Goal: Navigation & Orientation: Find specific page/section

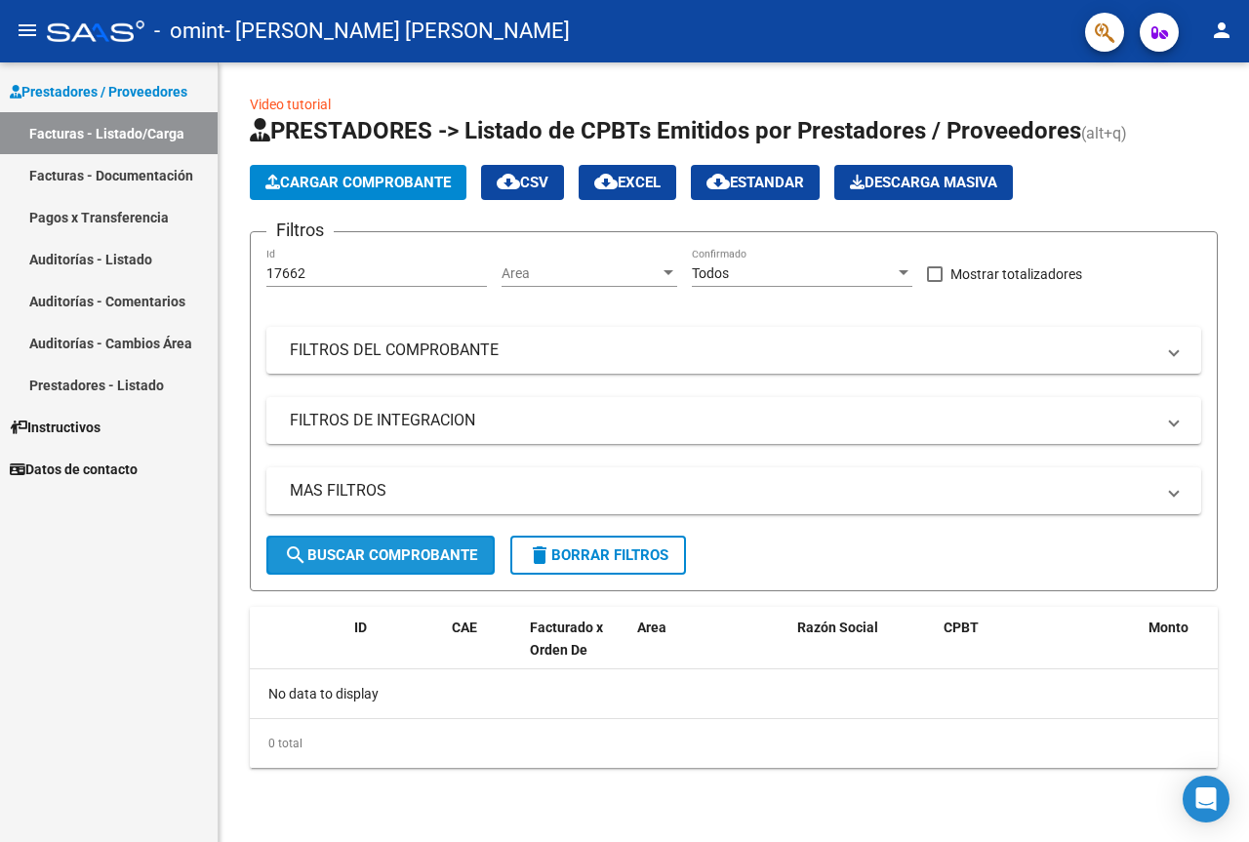
click at [438, 556] on span "search Buscar Comprobante" at bounding box center [380, 556] width 193 height 18
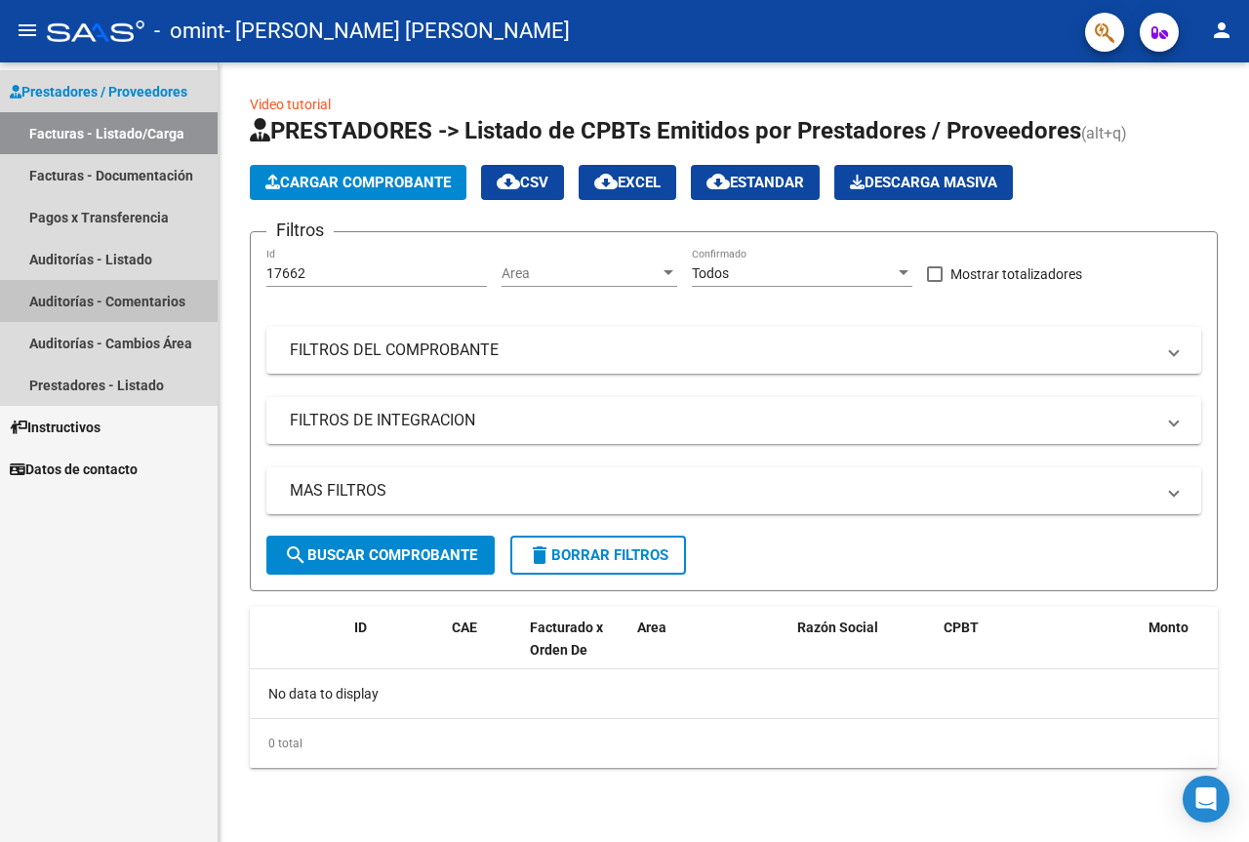
click at [122, 303] on link "Auditorías - Comentarios" at bounding box center [109, 301] width 218 height 42
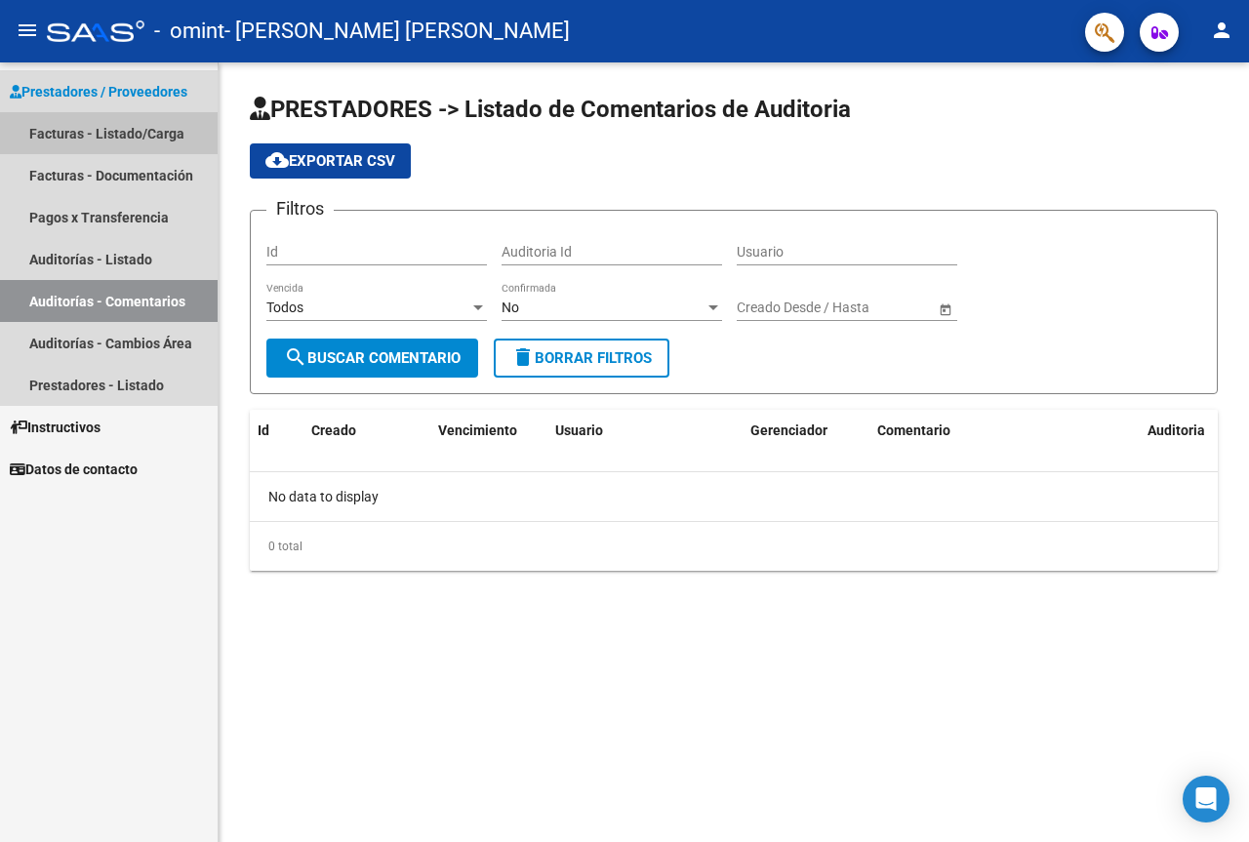
click at [101, 125] on link "Facturas - Listado/Carga" at bounding box center [109, 133] width 218 height 42
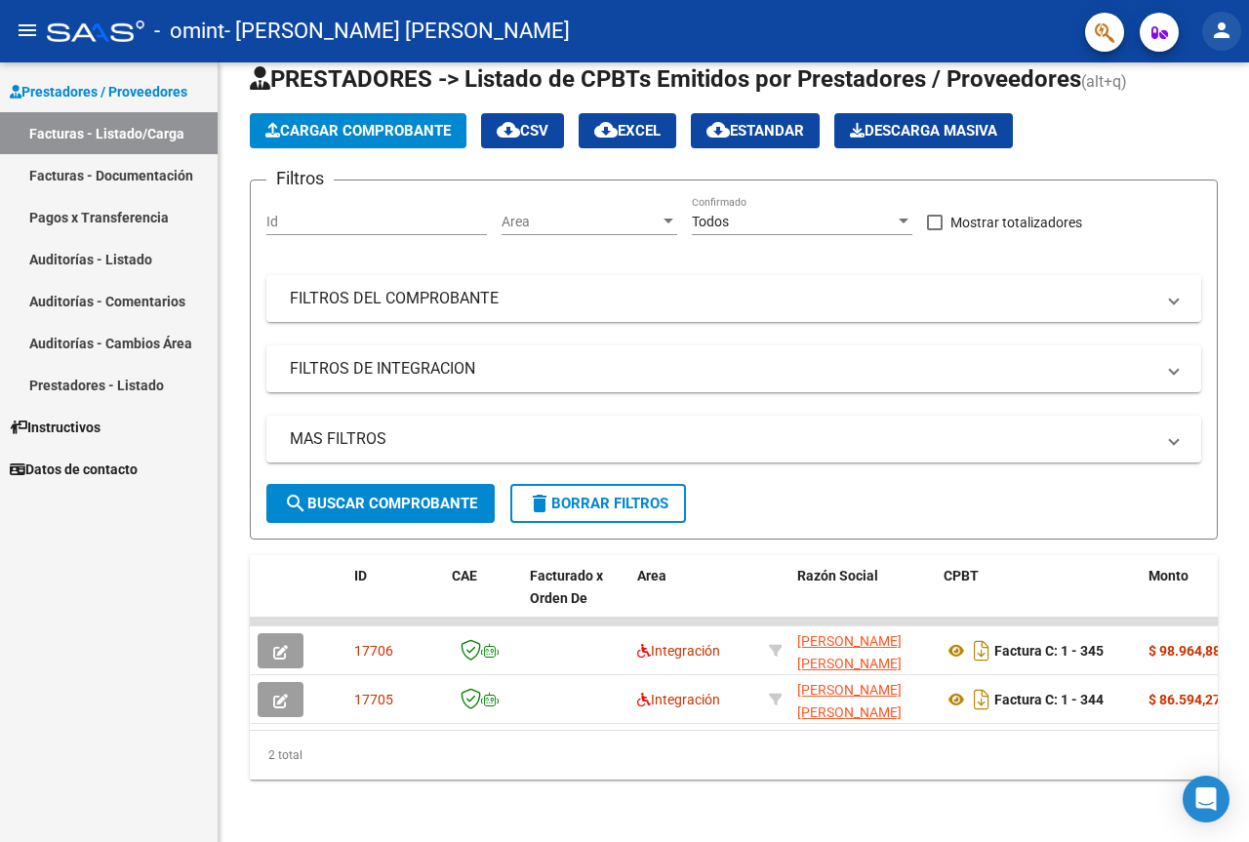
click at [1212, 31] on mat-icon "person" at bounding box center [1221, 30] width 23 height 23
click at [1189, 129] on button "exit_to_app Salir" at bounding box center [1181, 128] width 119 height 47
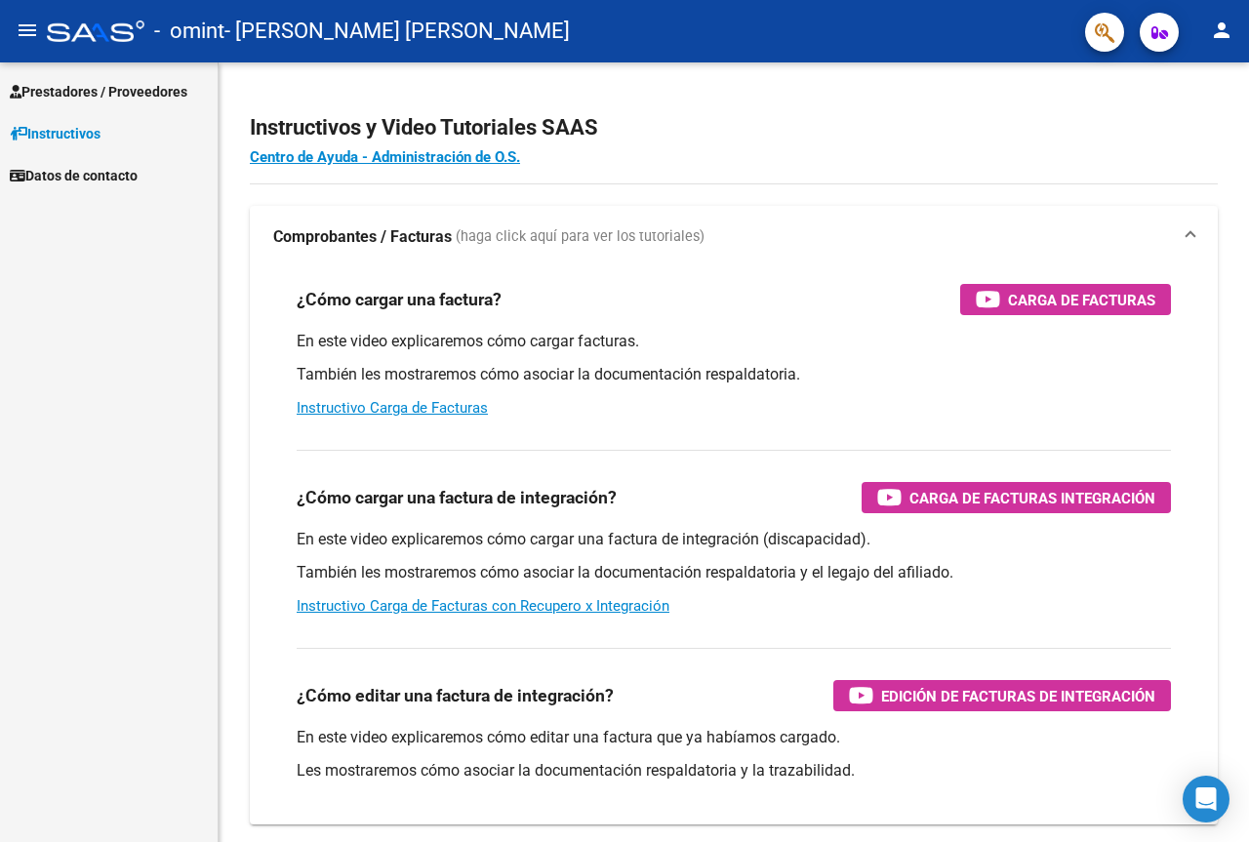
click at [116, 92] on span "Prestadores / Proveedores" at bounding box center [99, 91] width 178 height 21
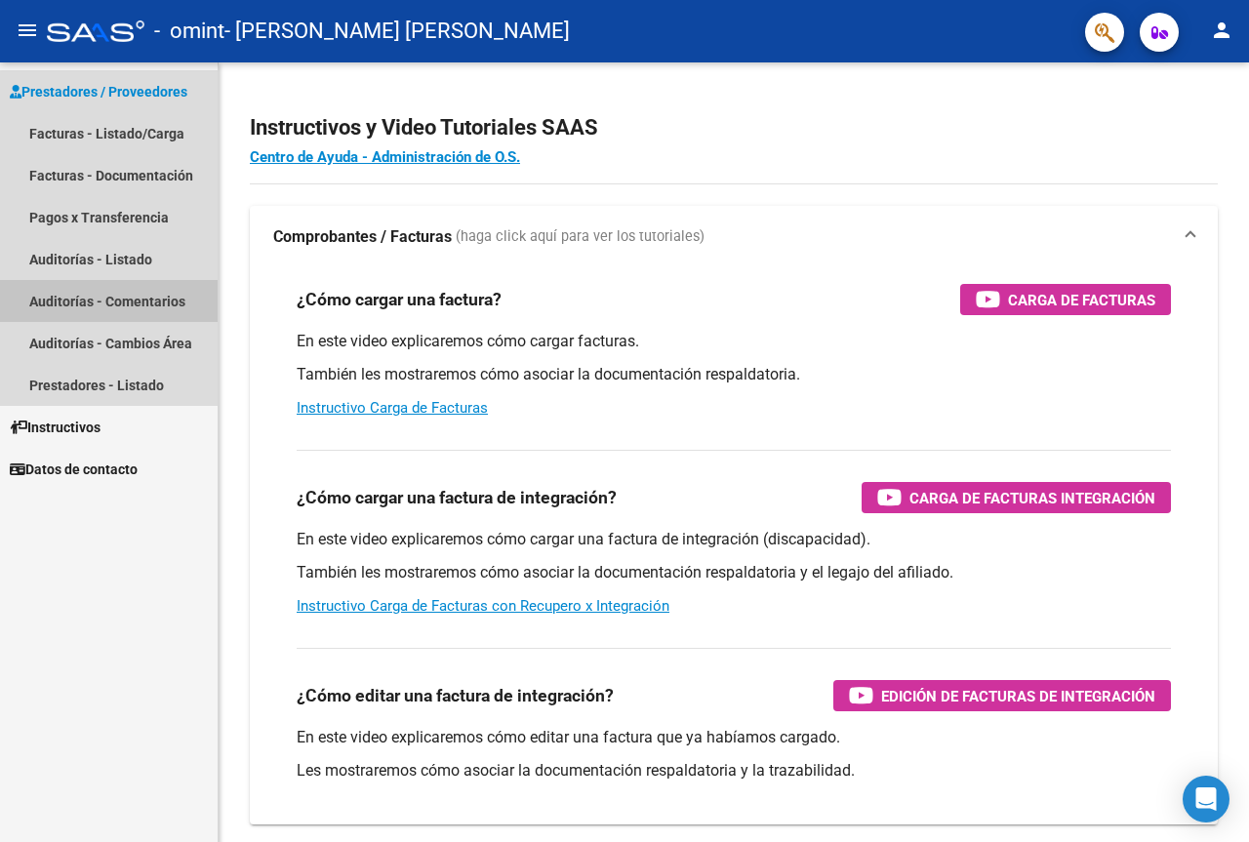
click at [137, 303] on link "Auditorías - Comentarios" at bounding box center [109, 301] width 218 height 42
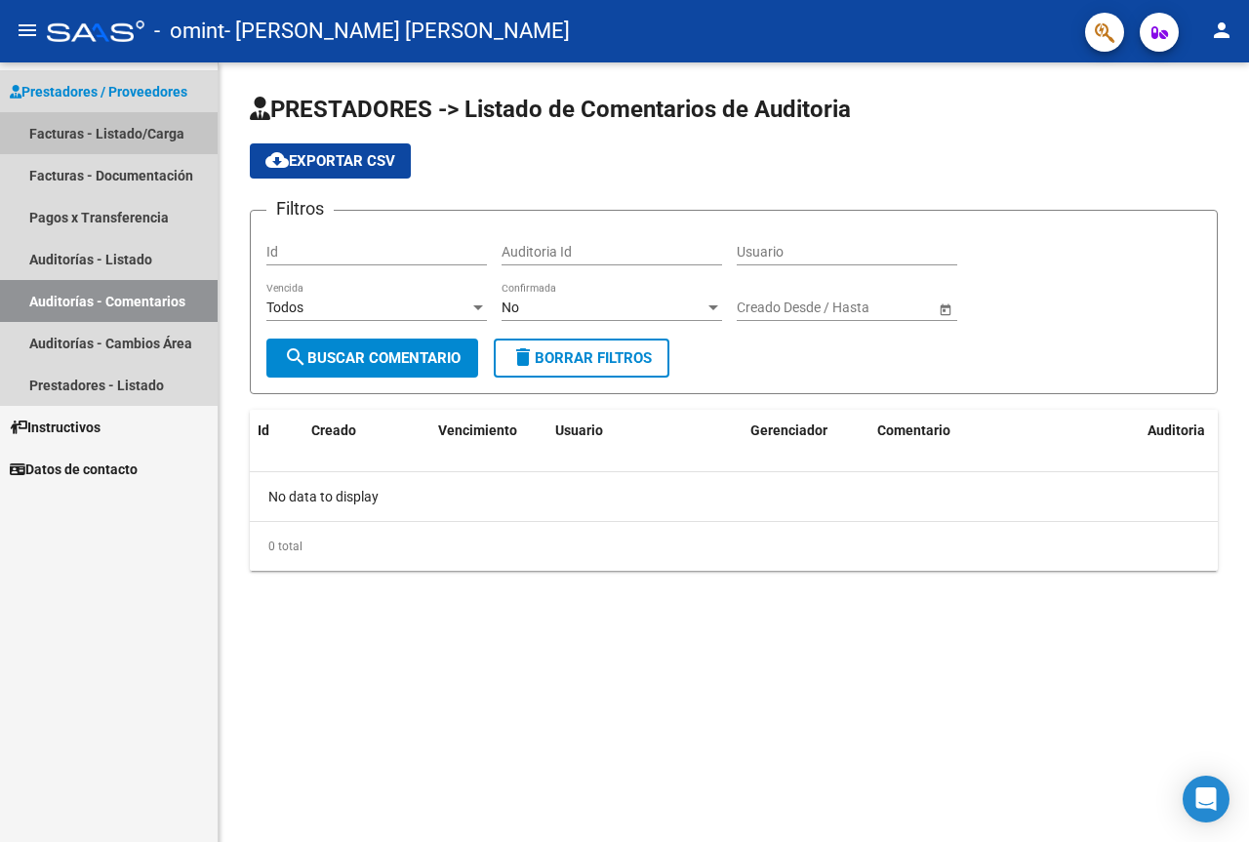
click at [146, 125] on link "Facturas - Listado/Carga" at bounding box center [109, 133] width 218 height 42
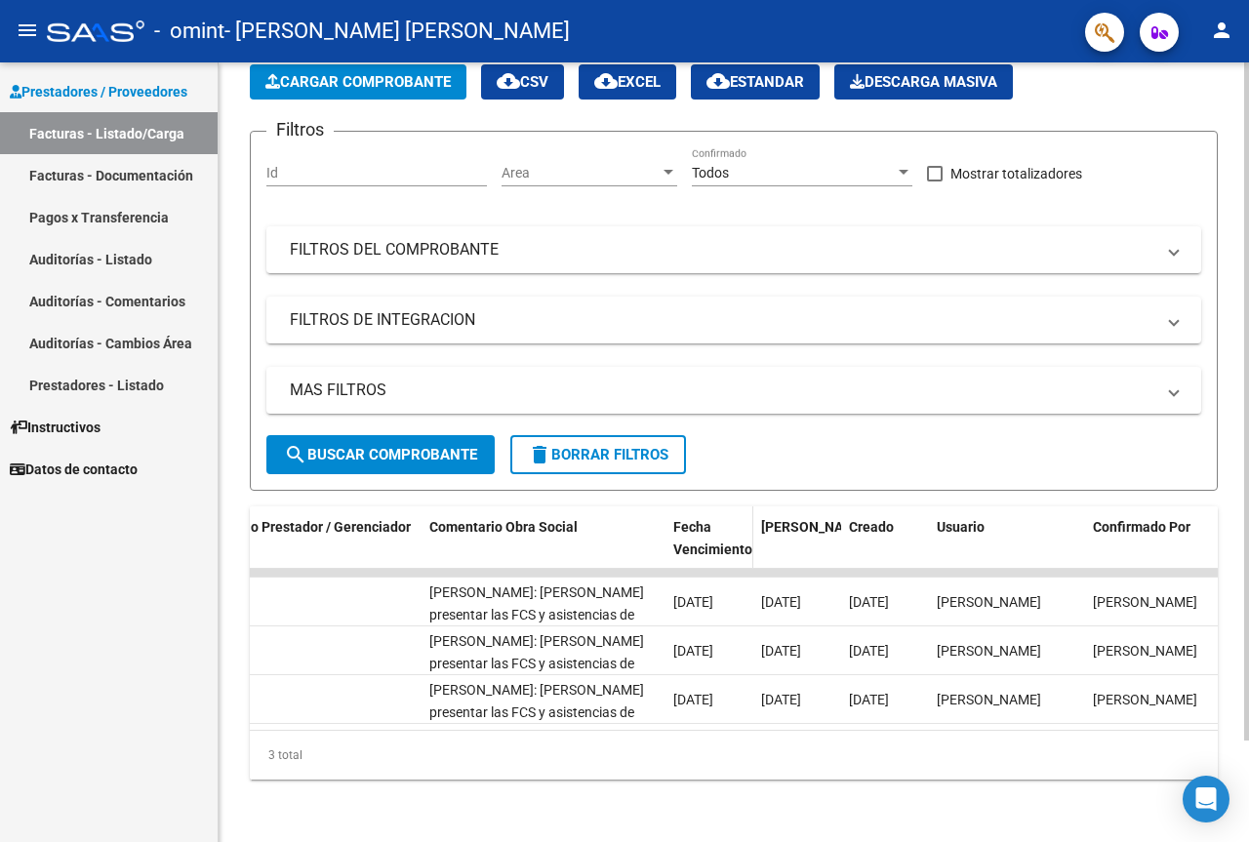
scroll to position [0, 2928]
